Goal: Contribute content

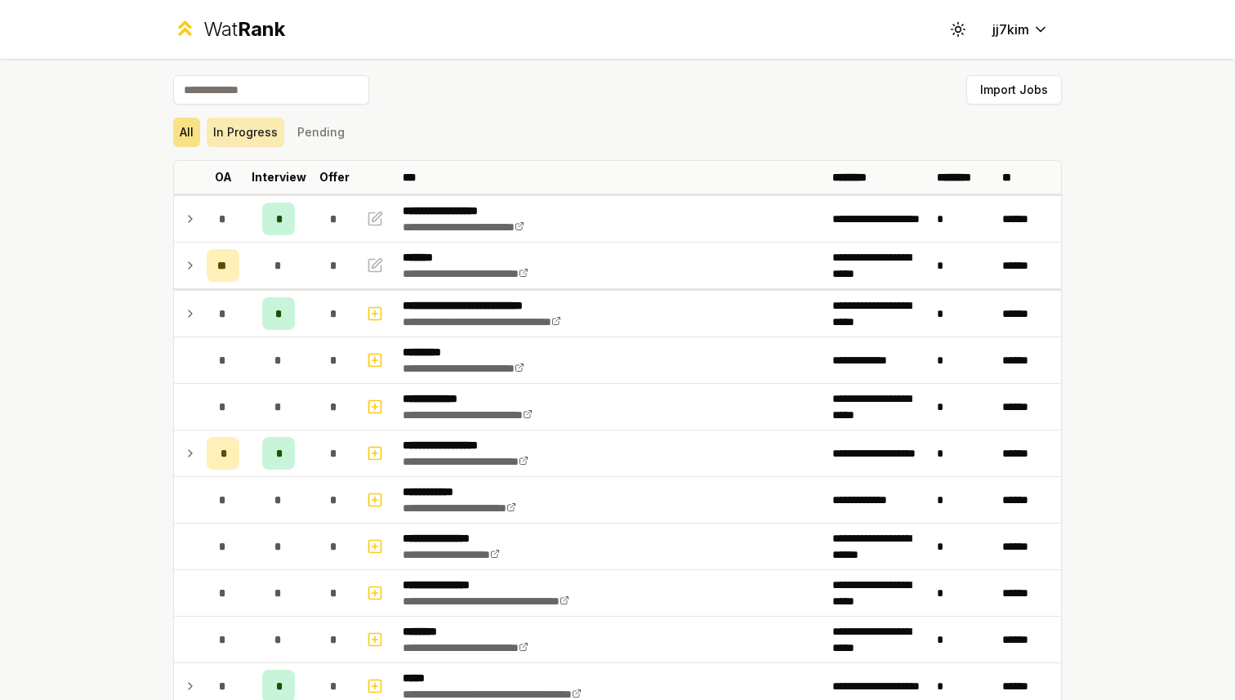
click at [244, 129] on button "In Progress" at bounding box center [246, 132] width 78 height 29
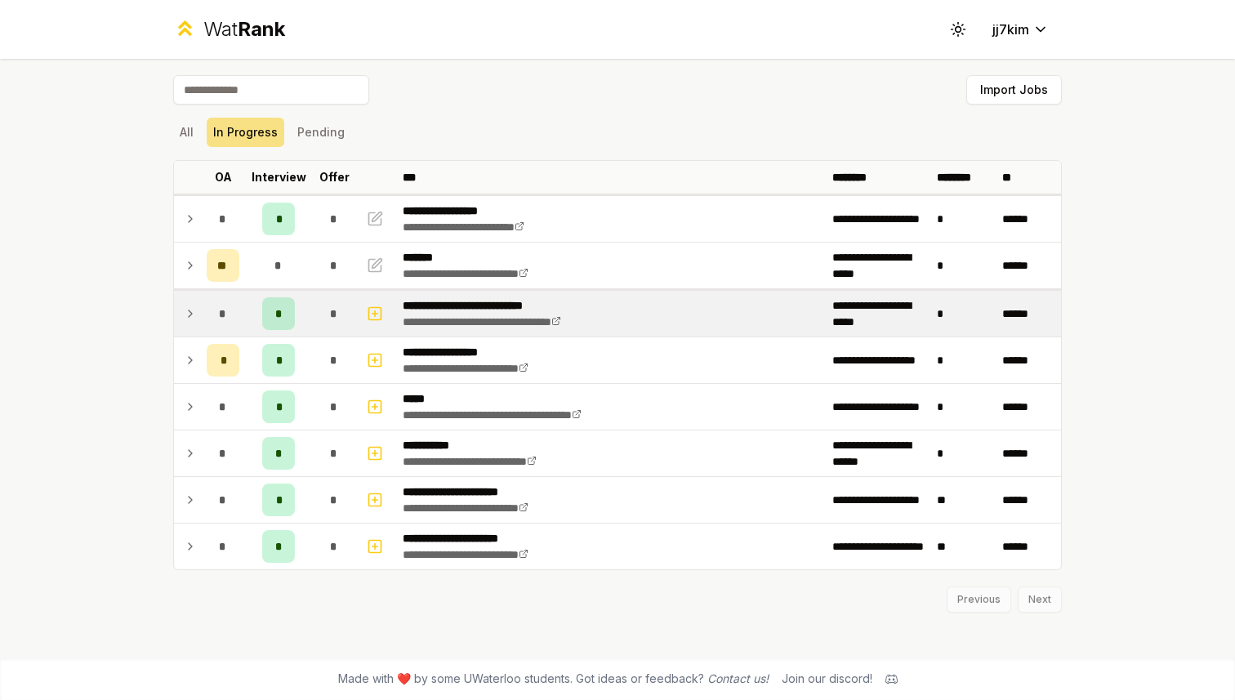
click at [188, 314] on icon at bounding box center [190, 314] width 13 height 20
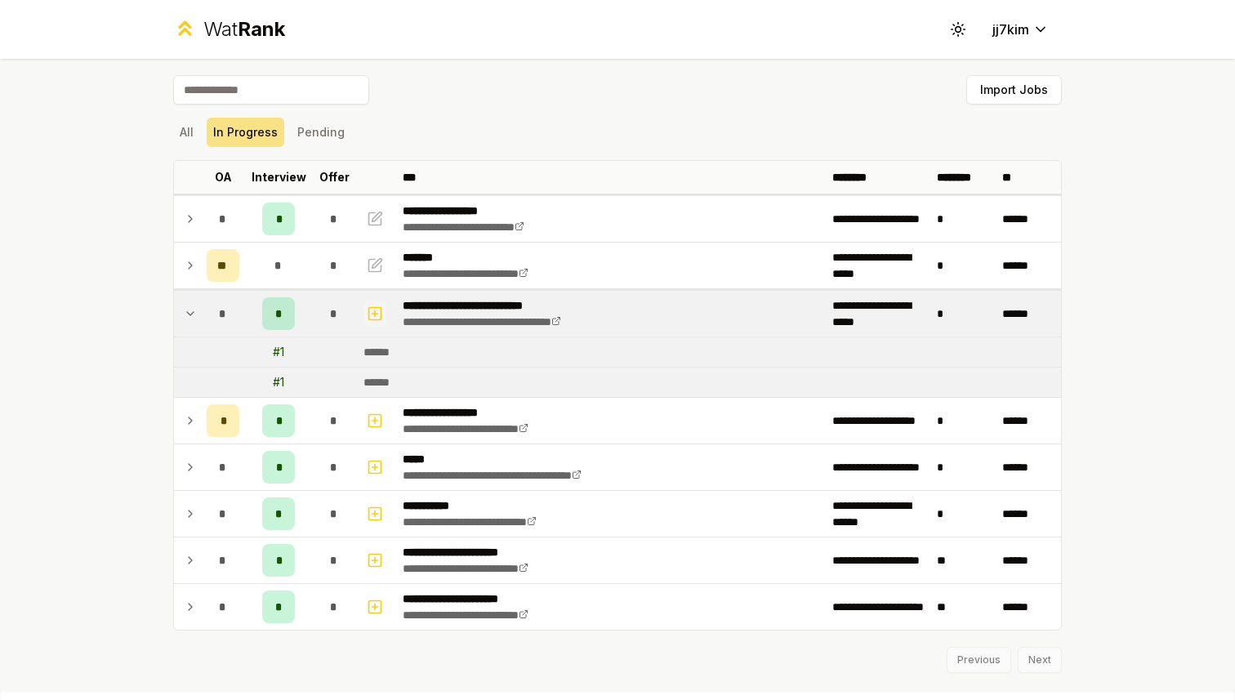
click at [372, 314] on icon "button" at bounding box center [375, 314] width 16 height 20
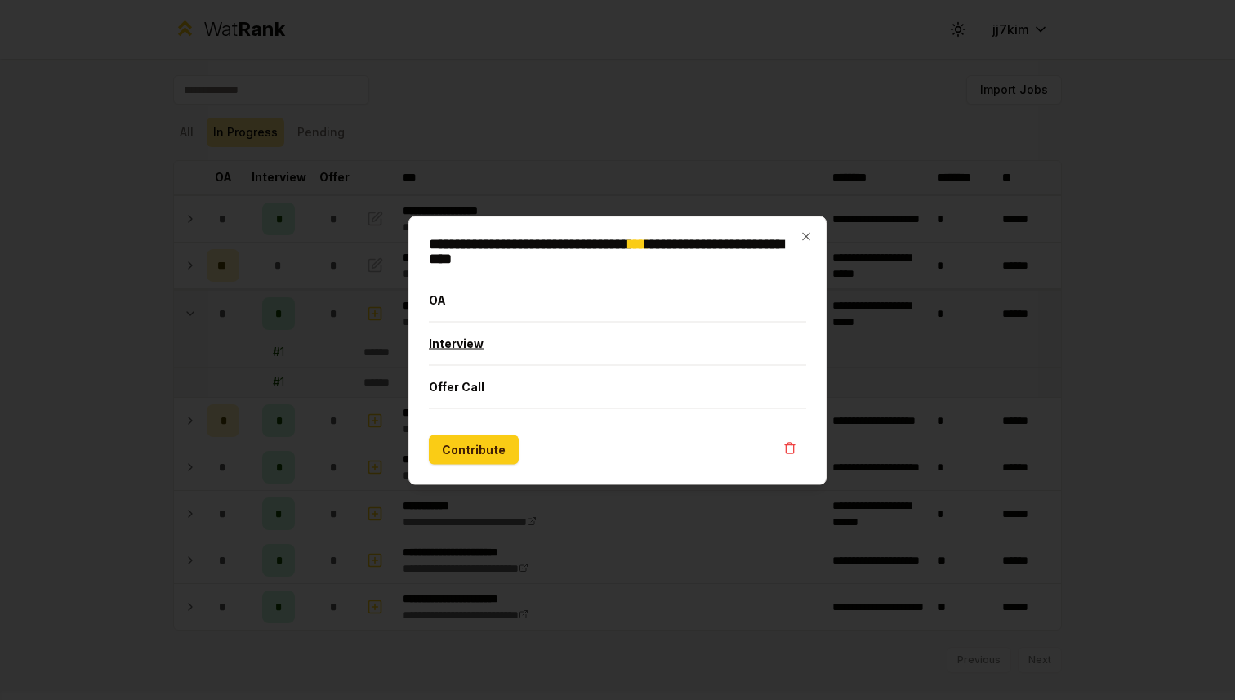
click at [472, 343] on button "Interview" at bounding box center [617, 343] width 377 height 42
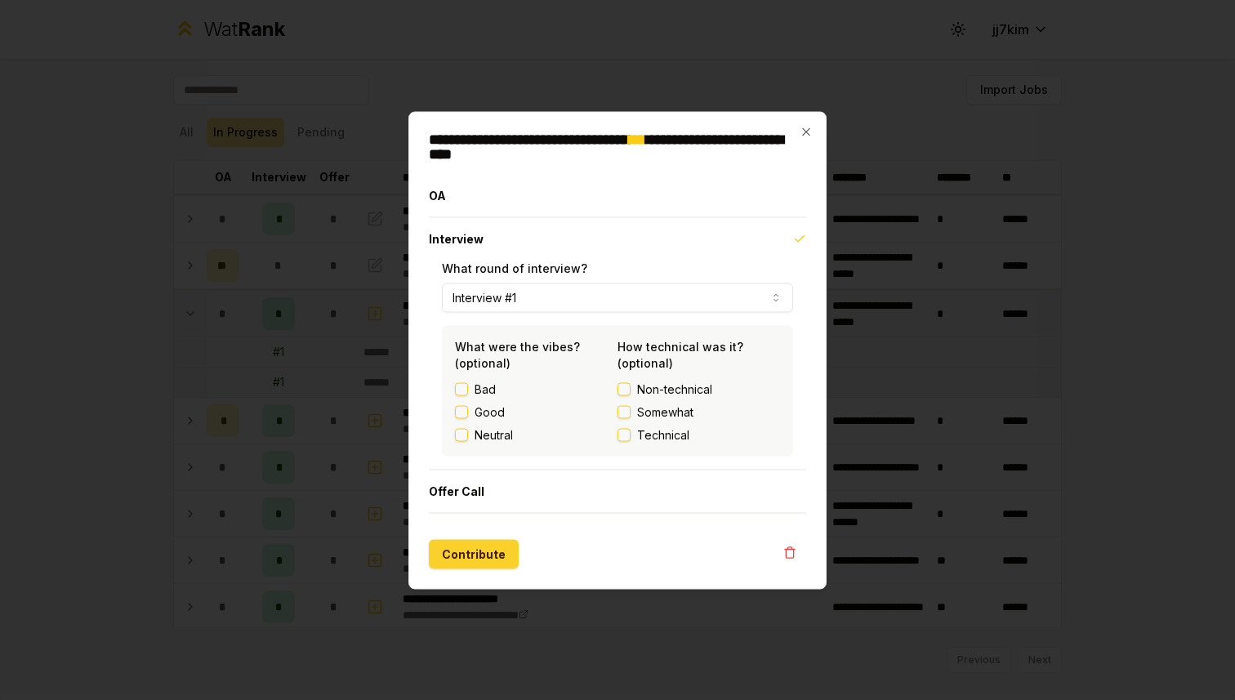
click at [473, 556] on button "Contribute" at bounding box center [474, 553] width 90 height 29
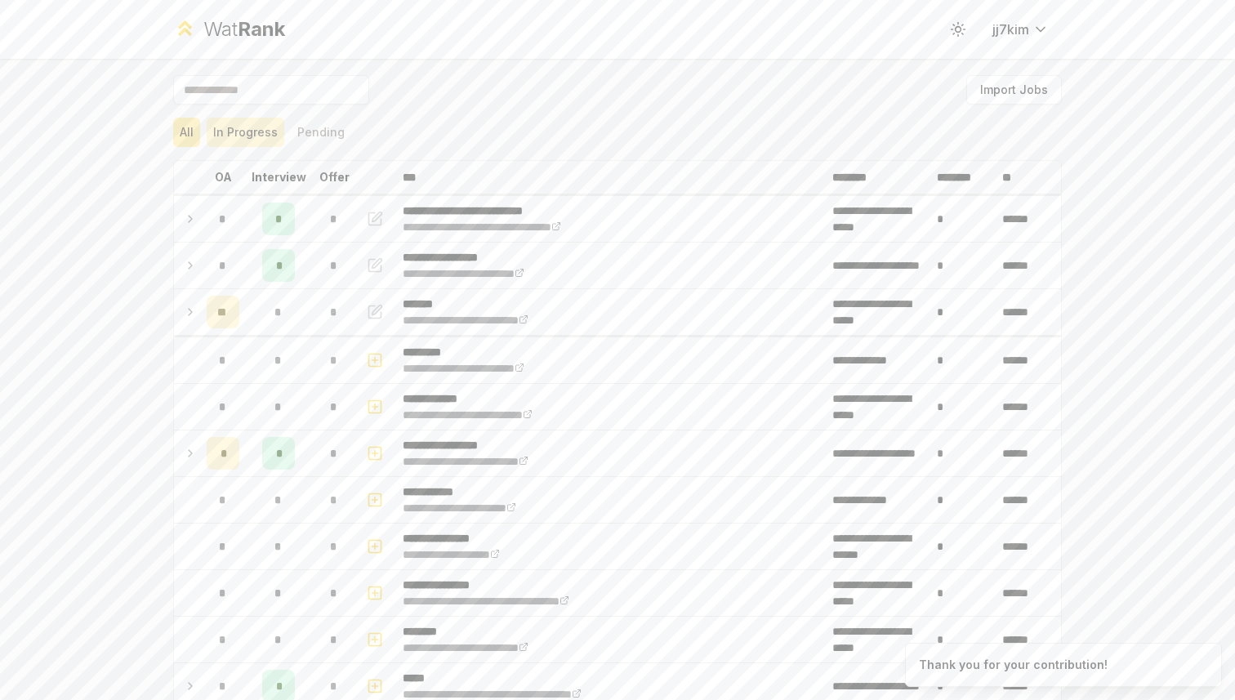
click at [252, 131] on button "In Progress" at bounding box center [246, 132] width 78 height 29
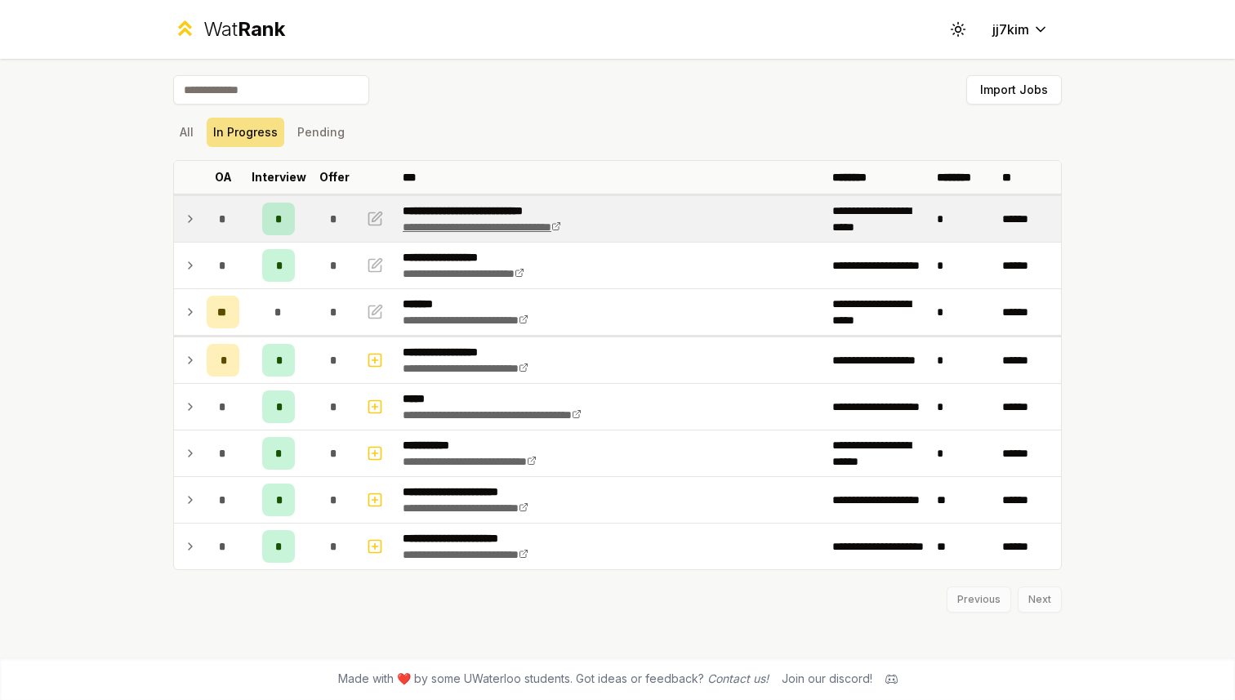
click at [500, 229] on link "**********" at bounding box center [482, 226] width 158 height 11
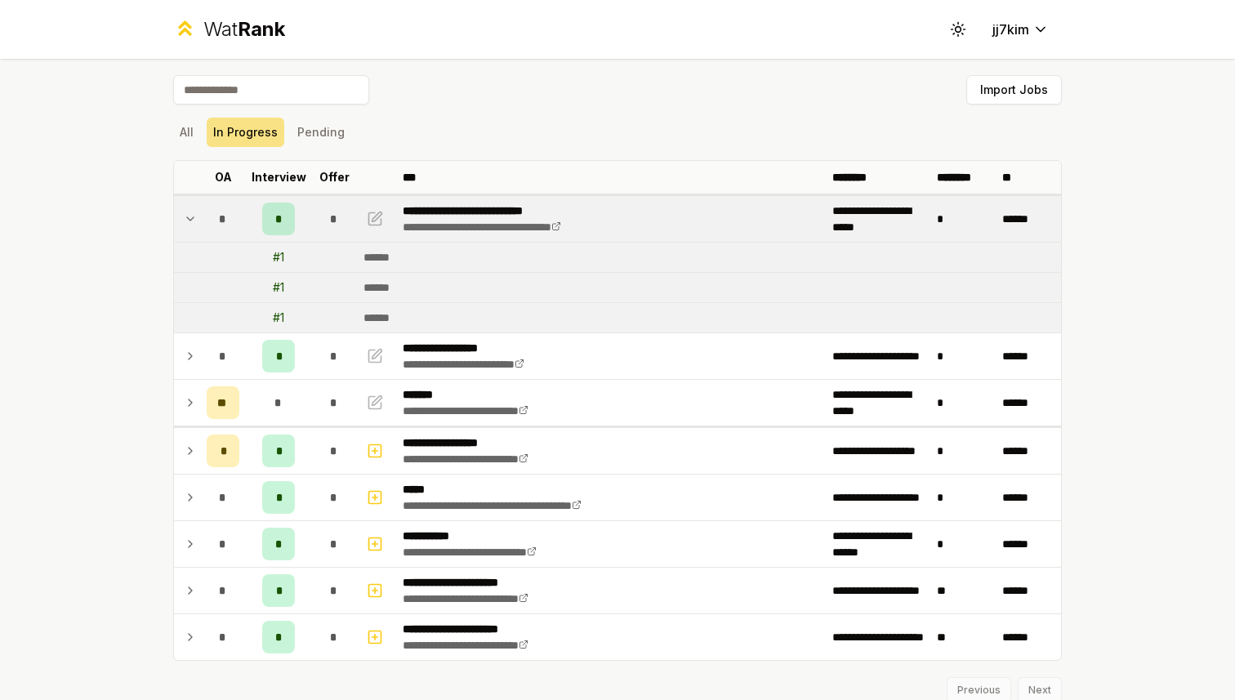
click at [166, 129] on div "**********" at bounding box center [617, 389] width 941 height 661
click at [176, 131] on button "All" at bounding box center [186, 132] width 27 height 29
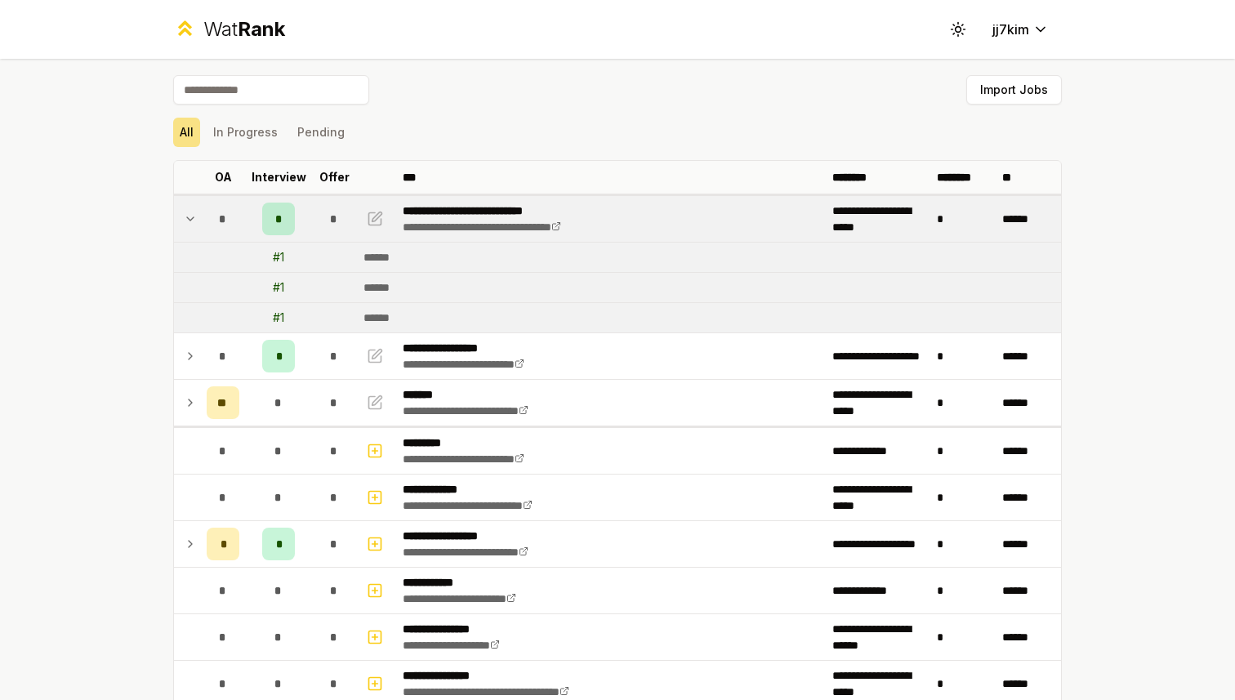
click at [191, 216] on icon at bounding box center [190, 219] width 13 height 20
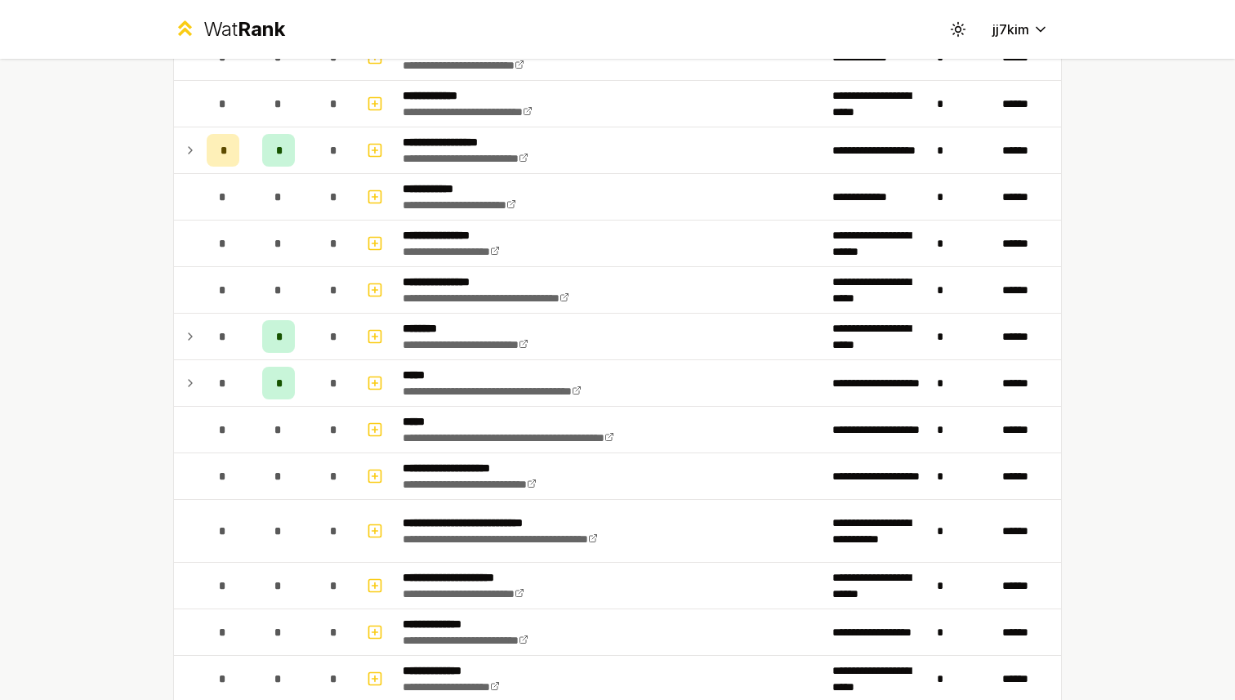
scroll to position [290, 0]
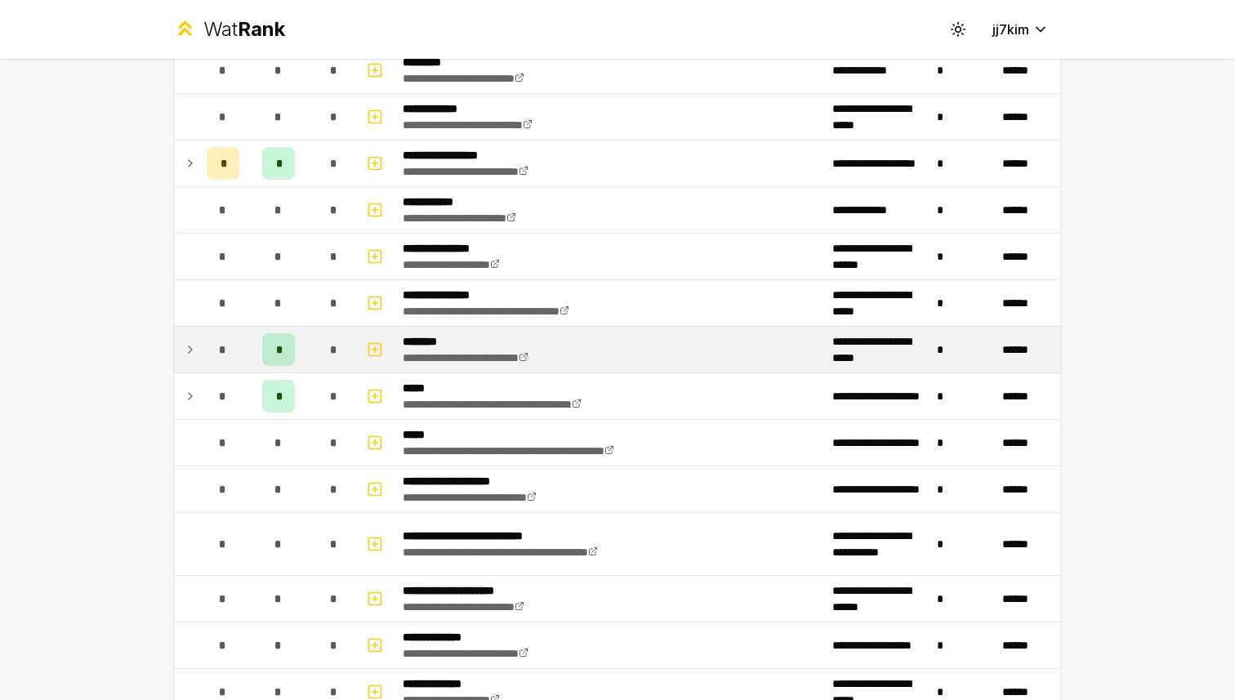
click at [184, 350] on icon at bounding box center [190, 350] width 13 height 20
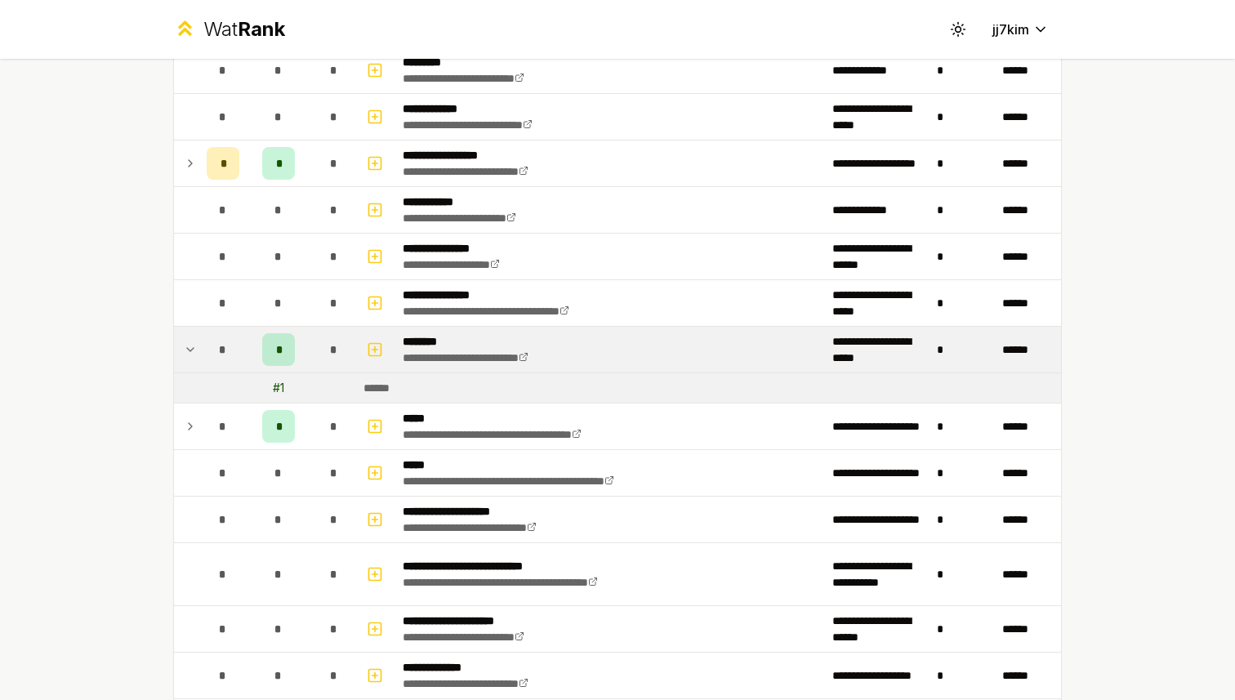
click at [195, 351] on icon at bounding box center [190, 350] width 13 height 20
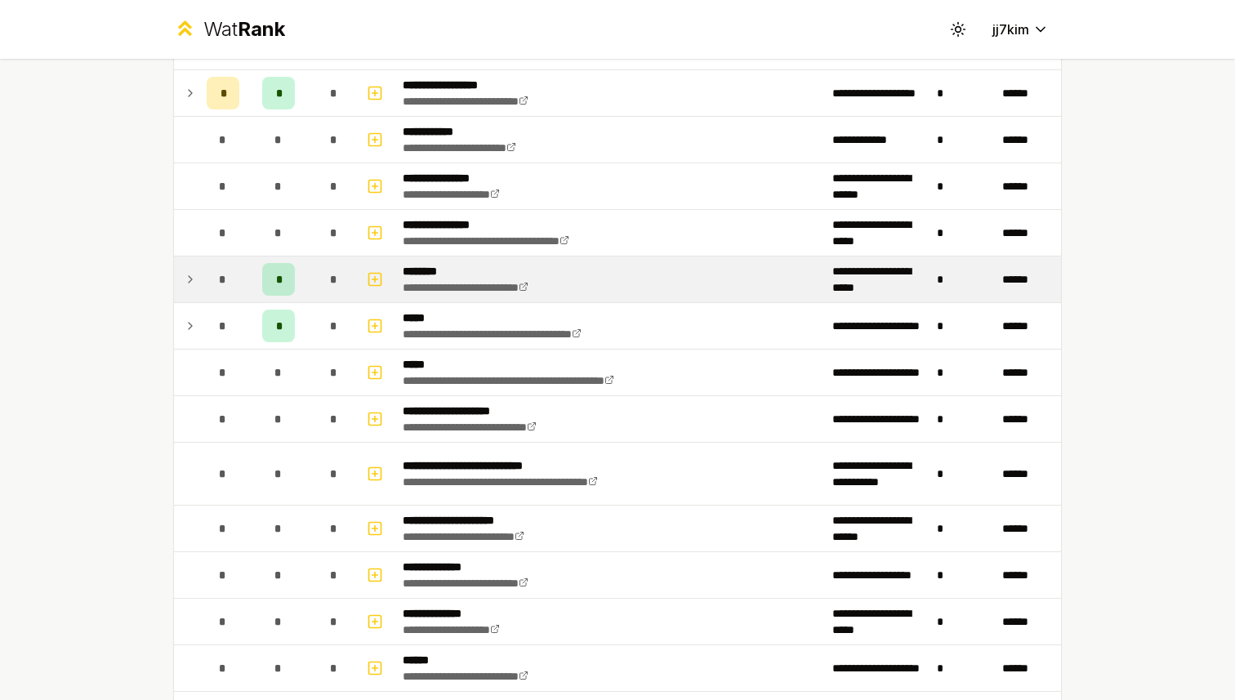
scroll to position [0, 0]
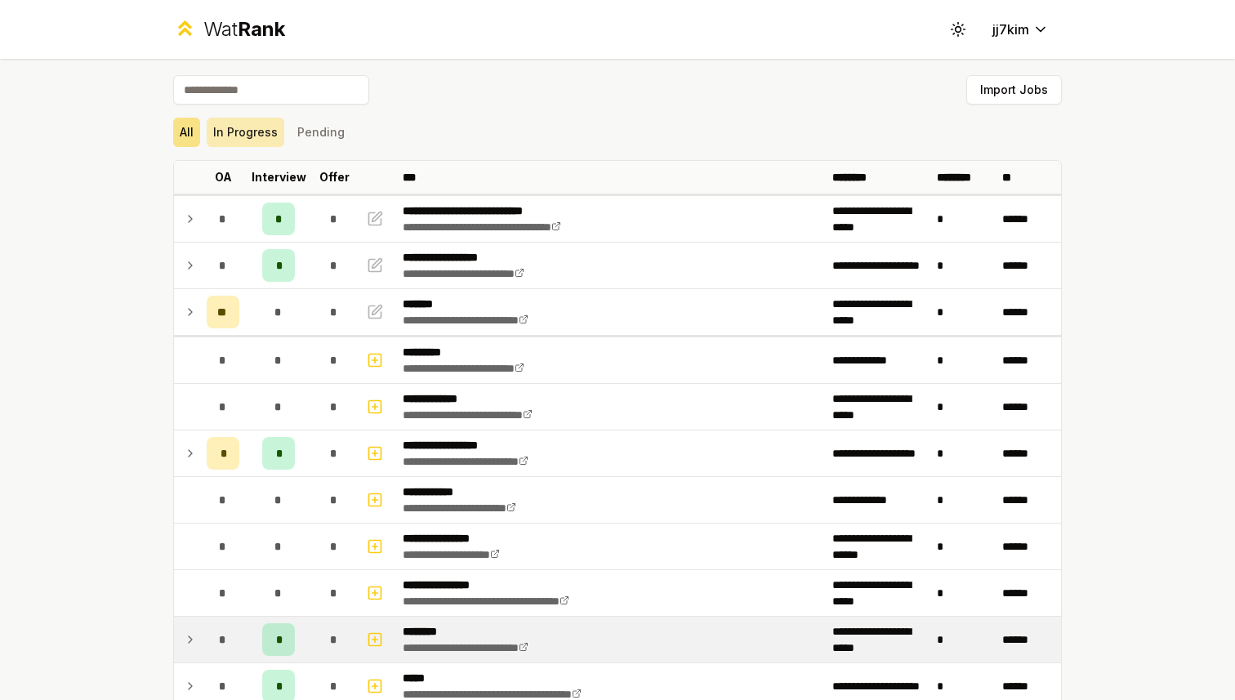
click at [257, 140] on button "In Progress" at bounding box center [246, 132] width 78 height 29
